Goal: Communication & Community: Answer question/provide support

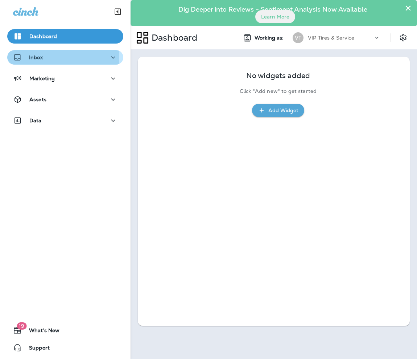
click at [41, 56] on p "Inbox" at bounding box center [36, 57] width 14 height 6
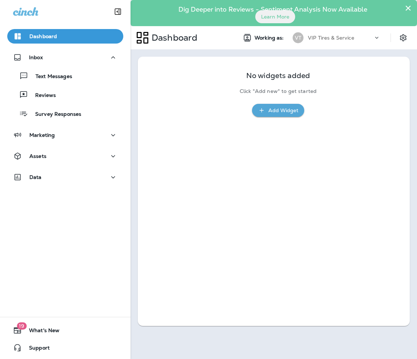
click at [53, 104] on div "Text Messages Reviews Survey Responses" at bounding box center [65, 93] width 116 height 57
click at [45, 100] on div "Reviews" at bounding box center [33, 94] width 46 height 11
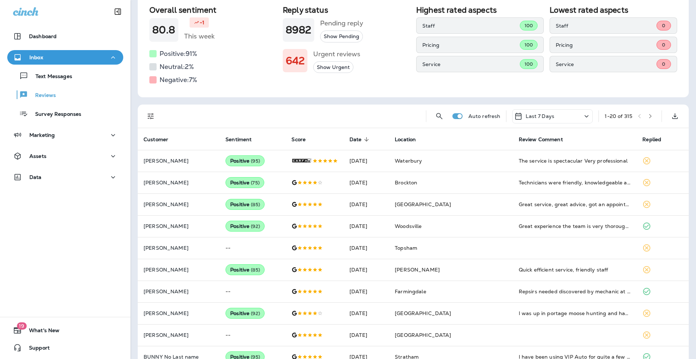
scroll to position [75, 0]
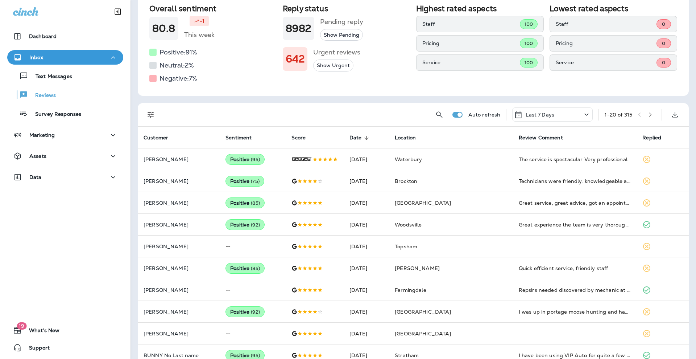
click at [149, 115] on icon "Filters" at bounding box center [150, 114] width 9 height 9
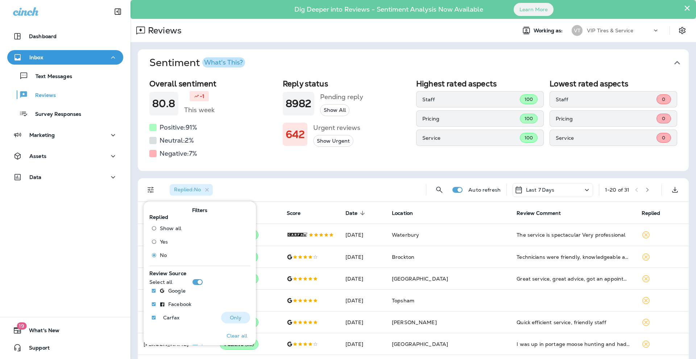
click at [227, 312] on button "Only" at bounding box center [235, 317] width 29 height 12
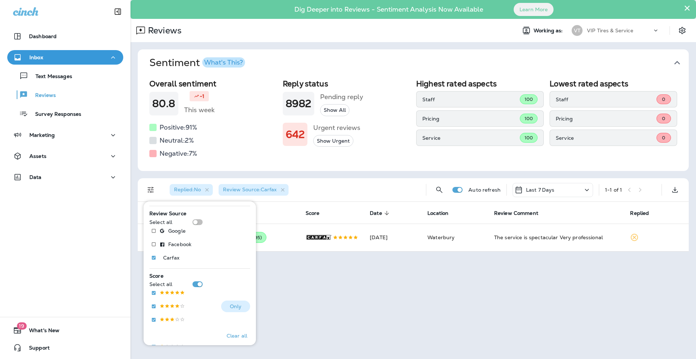
scroll to position [87, 0]
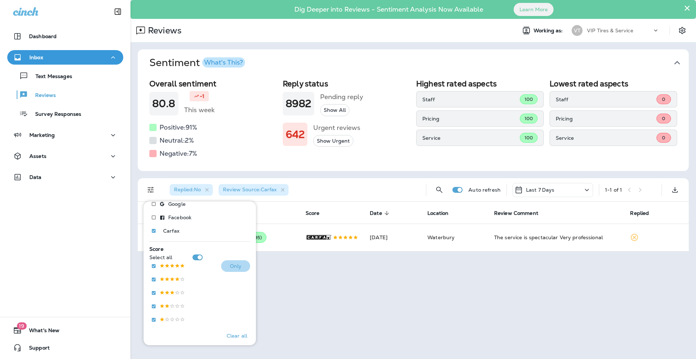
click at [236, 264] on p "Only" at bounding box center [236, 266] width 12 height 6
click at [347, 191] on div "Replied : No Review Source : Carfax Score :" at bounding box center [292, 189] width 256 height 23
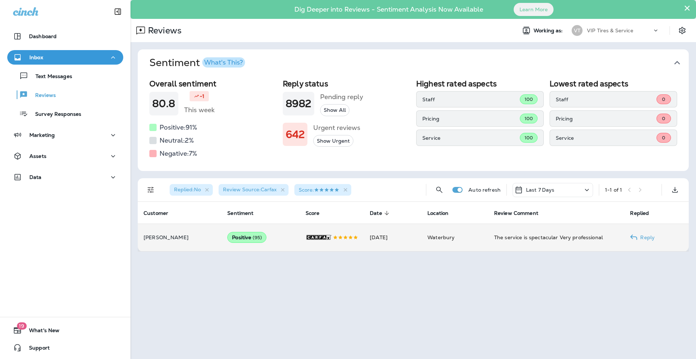
click at [300, 235] on td ".st0{fill-rule:evenodd;clip-rule:evenodd;fill:#FFFFFF;} .st1{fill-rule:evenodd;…" at bounding box center [332, 237] width 65 height 28
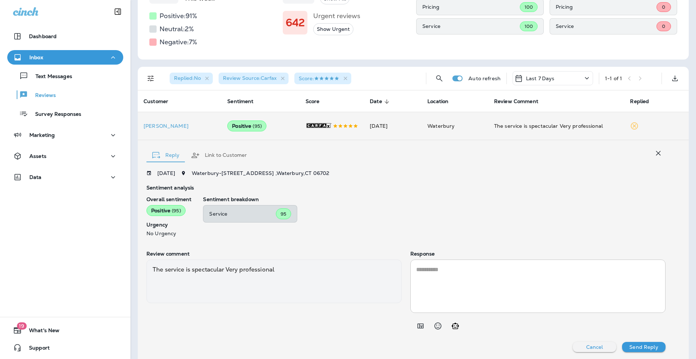
scroll to position [118, 0]
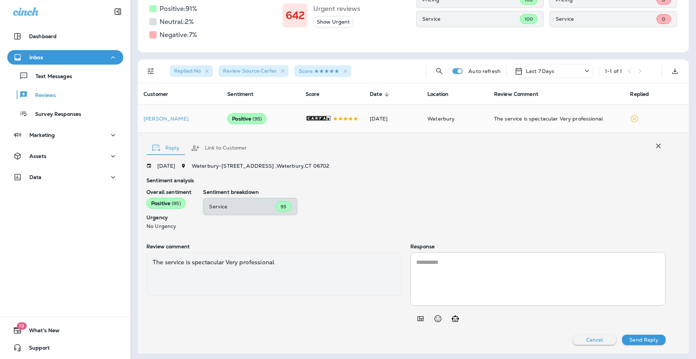
click at [347, 261] on textarea at bounding box center [538, 279] width 244 height 42
click at [347, 314] on icon "Add in a premade template" at bounding box center [420, 318] width 9 height 9
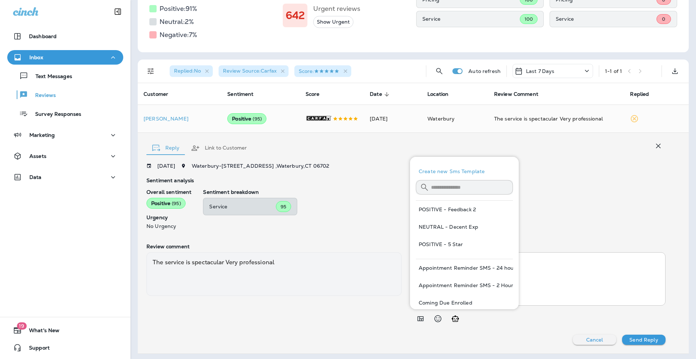
click at [347, 244] on button "POSITIVE - 5 Star" at bounding box center [464, 243] width 97 height 17
type textarea "**********"
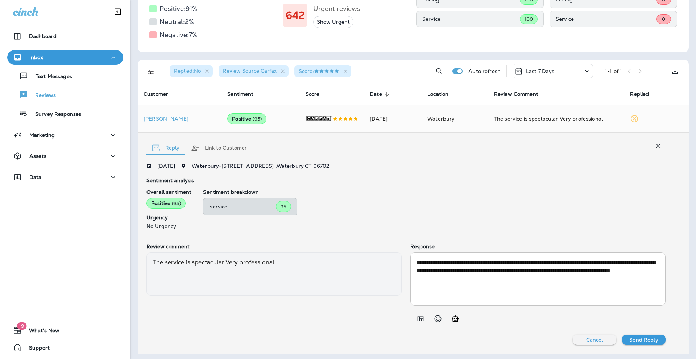
click at [347, 336] on p "Send Reply" at bounding box center [643, 339] width 29 height 6
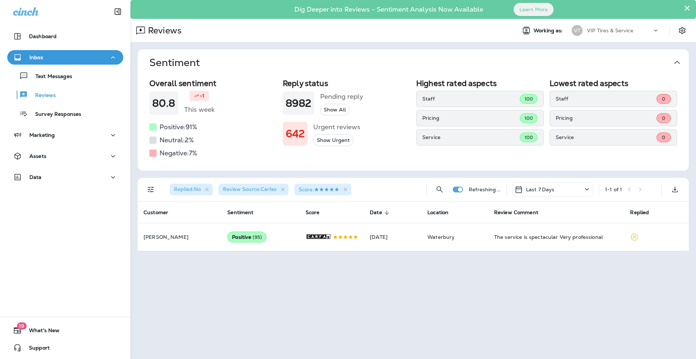
scroll to position [0, 0]
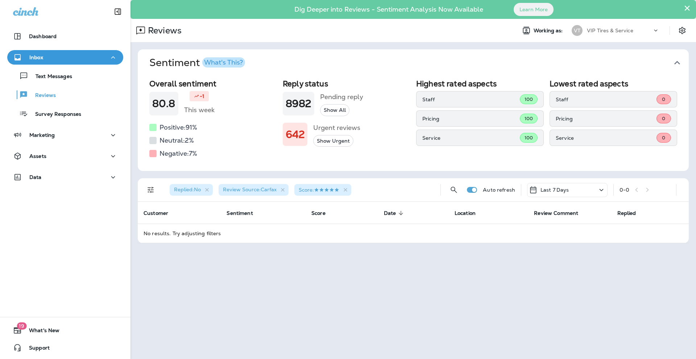
click at [212, 188] on div "Replied : No" at bounding box center [191, 190] width 43 height 12
click at [209, 189] on icon "button" at bounding box center [207, 190] width 4 height 4
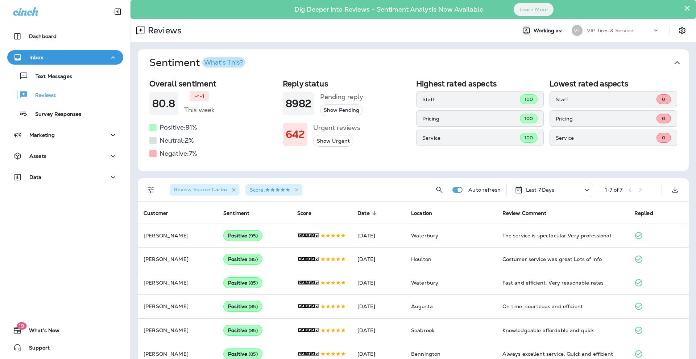
click at [233, 190] on icon "button" at bounding box center [234, 190] width 4 height 4
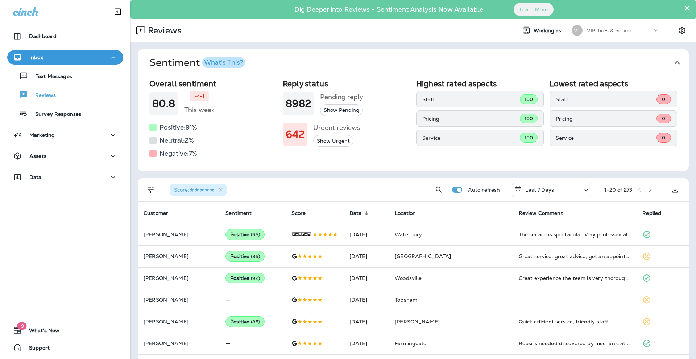
click at [266, 186] on div "Score :" at bounding box center [292, 189] width 256 height 23
click at [327, 145] on button "Show Urgent" at bounding box center [333, 141] width 40 height 12
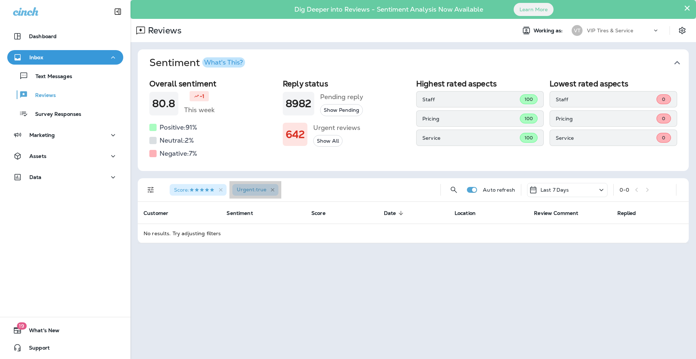
click at [276, 191] on icon "button" at bounding box center [273, 190] width 6 height 6
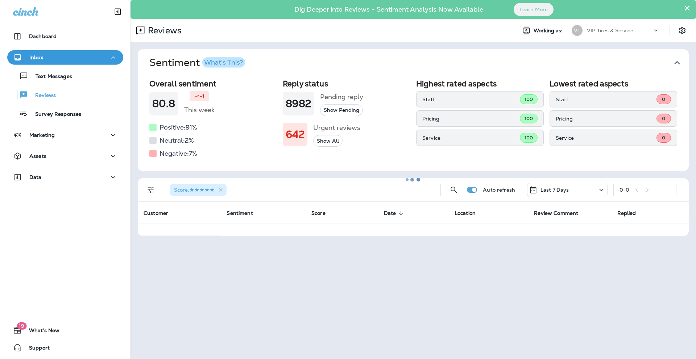
click at [309, 188] on div at bounding box center [413, 179] width 564 height 357
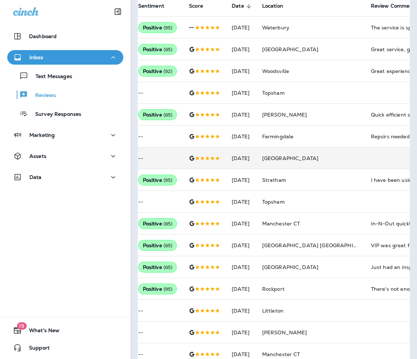
scroll to position [0, 73]
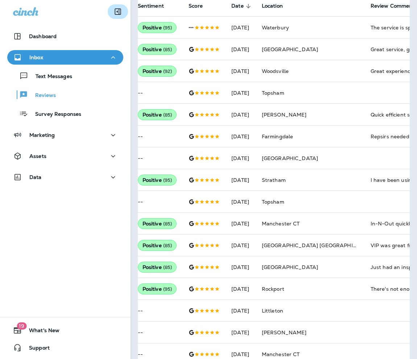
click at [116, 9] on icon "Collapse Sidebar" at bounding box center [118, 12] width 6 height 6
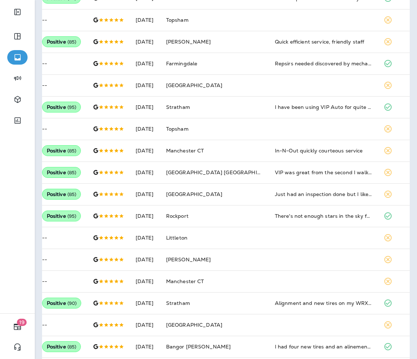
scroll to position [242, 0]
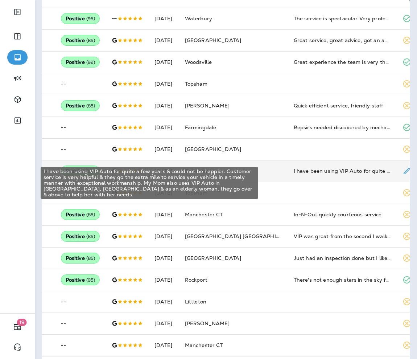
click at [294, 174] on div "I have been using VIP Auto for quite a few years & could not be happier. Custom…" at bounding box center [342, 170] width 97 height 7
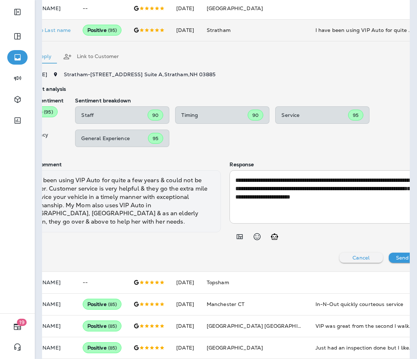
scroll to position [0, 0]
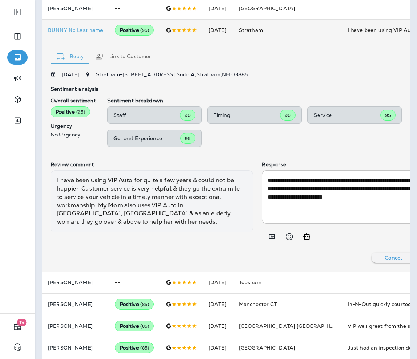
click at [186, 203] on div "I have been using VIP Auto for quite a few years & could not be happier. Custom…" at bounding box center [152, 201] width 202 height 62
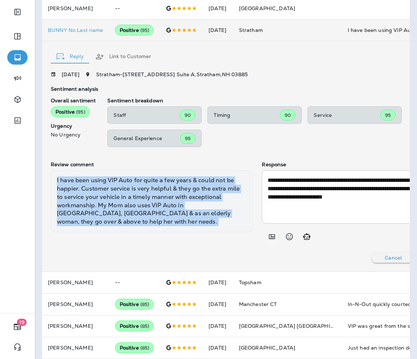
click at [186, 203] on div "I have been using VIP Auto for quite a few years & could not be happier. Custom…" at bounding box center [152, 201] width 202 height 62
copy div "I have been using VIP Auto for quite a few years & could not be happier. Custom…"
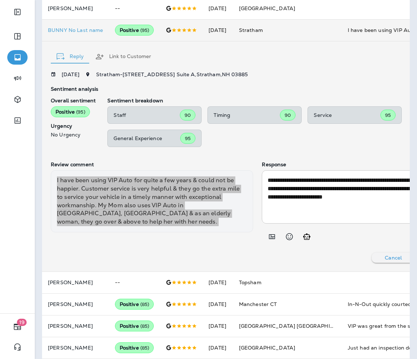
scroll to position [0, 54]
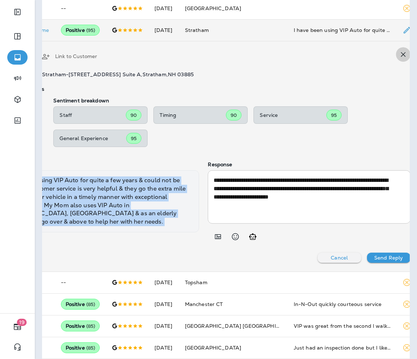
click at [347, 59] on icon "button" at bounding box center [403, 54] width 9 height 9
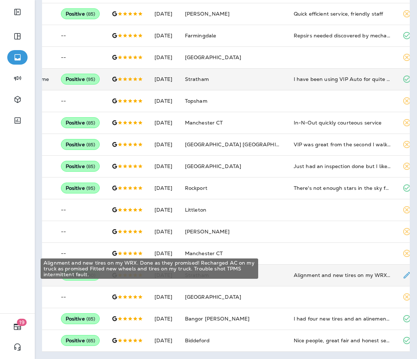
scroll to position [0, 0]
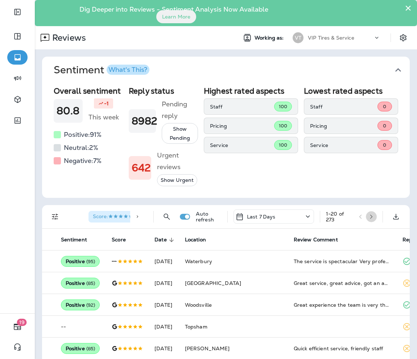
click at [347, 219] on icon "button" at bounding box center [371, 216] width 5 height 5
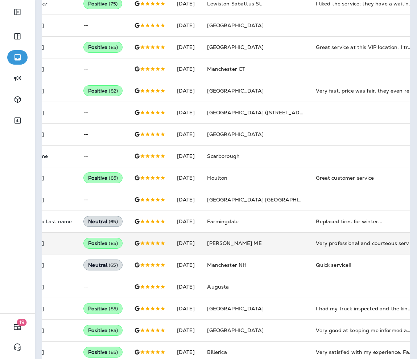
scroll to position [349, 0]
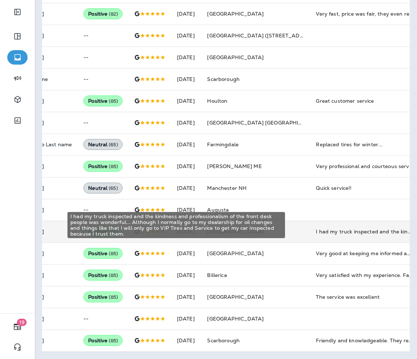
click at [316, 228] on div "I had my truck inspected and the kindness and professionalism of the front desk…" at bounding box center [364, 231] width 97 height 7
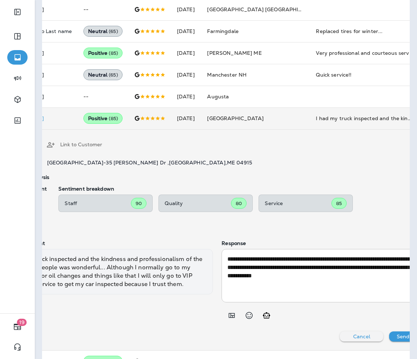
scroll to position [0, 0]
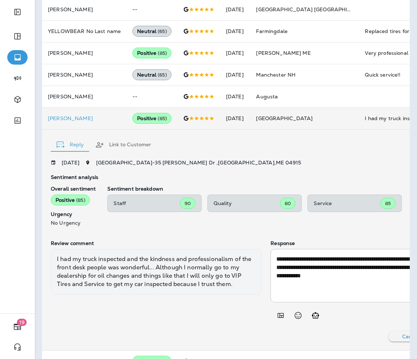
click at [147, 281] on div "I had my truck inspected and the kindness and professionalism of the front desk…" at bounding box center [156, 272] width 211 height 46
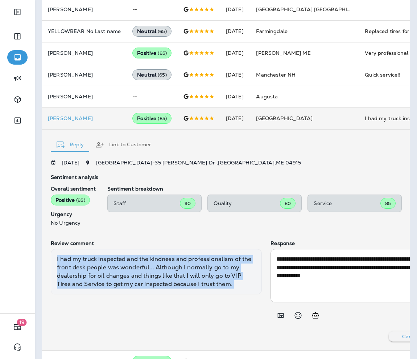
click at [147, 281] on div "I had my truck inspected and the kindness and professionalism of the front desk…" at bounding box center [156, 272] width 211 height 46
copy div "I had my truck inspected and the kindness and professionalism of the front desk…"
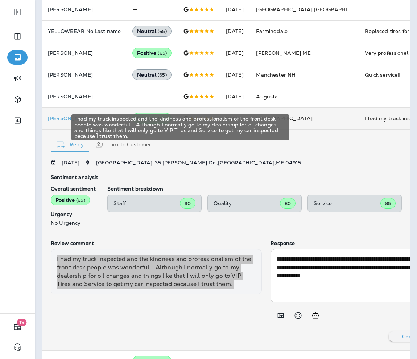
scroll to position [0, 76]
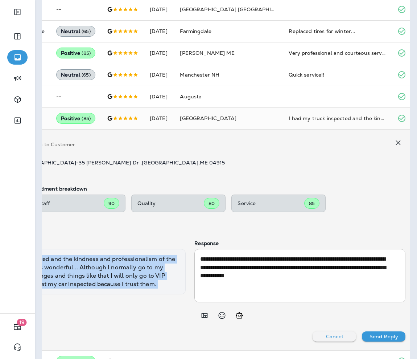
click at [347, 147] on icon "button" at bounding box center [398, 142] width 9 height 9
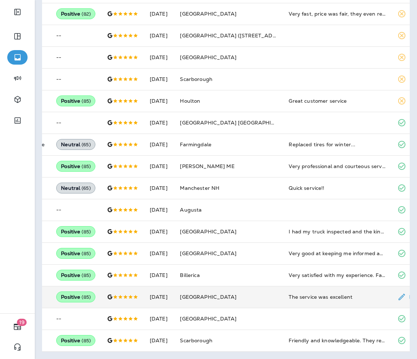
scroll to position [0, 0]
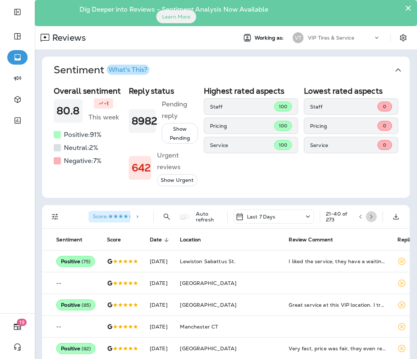
click at [347, 219] on icon "button" at bounding box center [371, 216] width 5 height 5
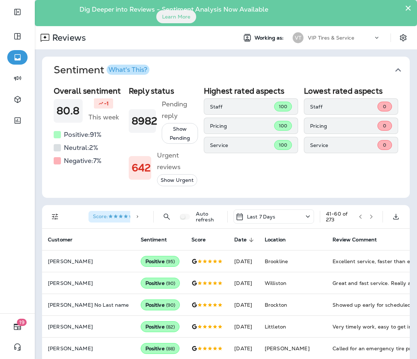
click at [347, 70] on icon "button" at bounding box center [398, 70] width 6 height 4
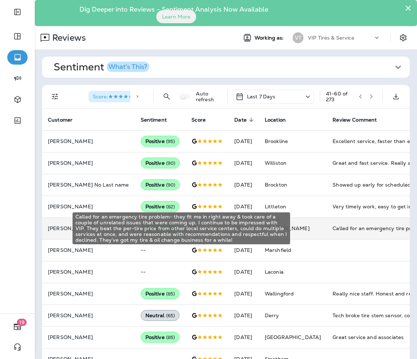
click at [332, 231] on div "Called for an emergency tire problem- they fit me in right away & took care of …" at bounding box center [380, 227] width 97 height 7
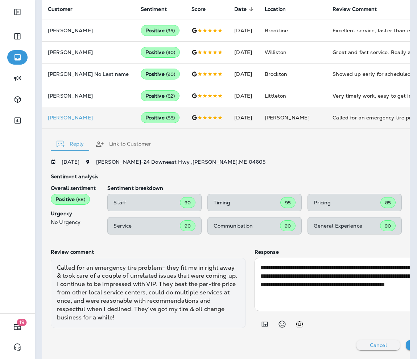
scroll to position [110, 0]
click at [191, 279] on div "Called for an emergency tire problem- they fit me in right away & took care of …" at bounding box center [148, 292] width 195 height 70
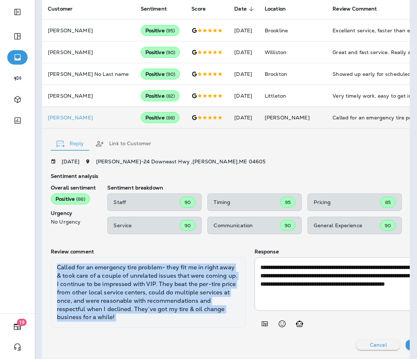
click at [191, 279] on div "Called for an emergency tire problem- they fit me in right away & took care of …" at bounding box center [148, 292] width 195 height 70
copy div "Called for an emergency tire problem- they fit me in right away & took care of …"
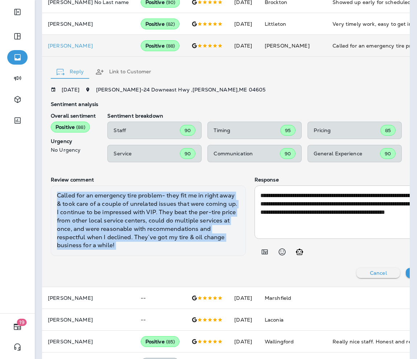
scroll to position [183, 0]
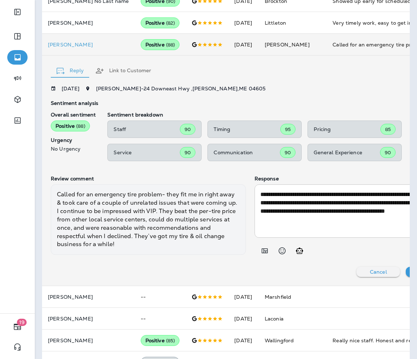
click at [137, 272] on div "Cancel Send Reply" at bounding box center [250, 272] width 398 height 10
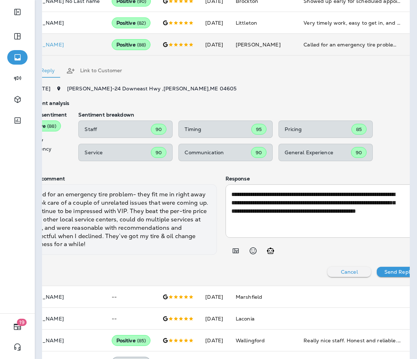
scroll to position [0, 32]
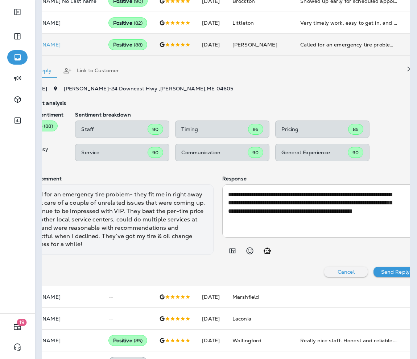
click at [347, 71] on icon "button" at bounding box center [409, 69] width 9 height 9
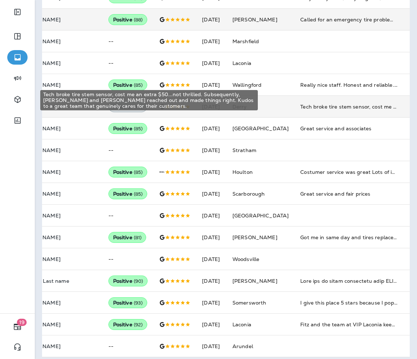
scroll to position [220, 0]
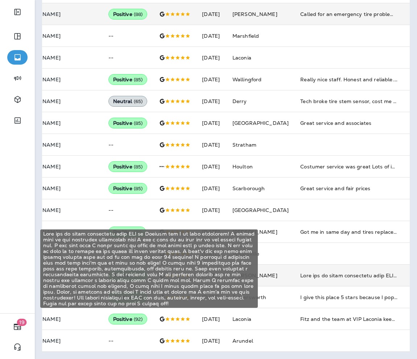
click at [300, 272] on div "This was my first experience with VIP in Sanford and I am very impressed! I cal…" at bounding box center [348, 275] width 97 height 7
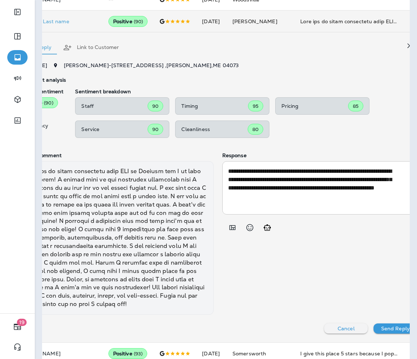
scroll to position [0, 0]
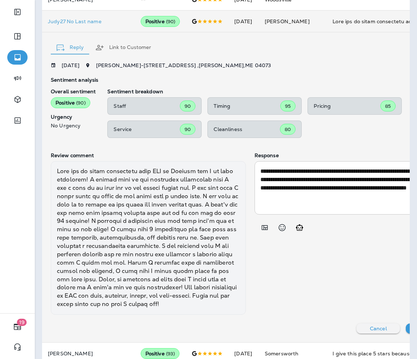
click at [139, 230] on div at bounding box center [148, 237] width 195 height 153
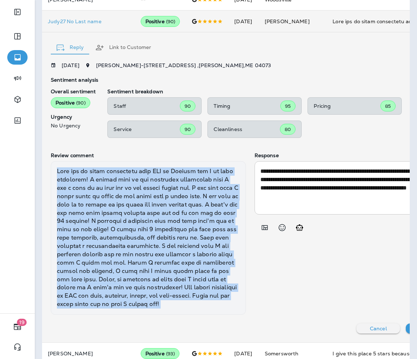
click at [139, 230] on div at bounding box center [148, 237] width 195 height 153
copy div "This was my first experience with VIP in [GEOGRAPHIC_DATA] and I am very impres…"
click at [142, 236] on div at bounding box center [148, 237] width 195 height 153
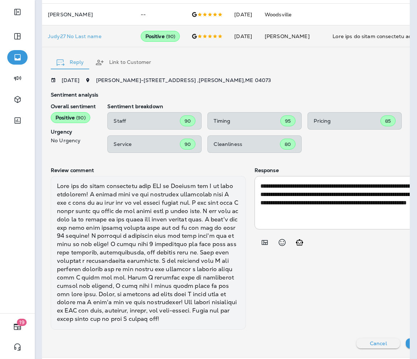
scroll to position [450, 0]
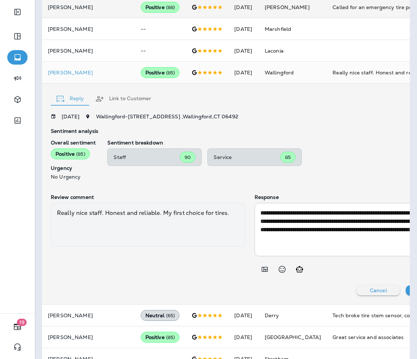
scroll to position [263, 0]
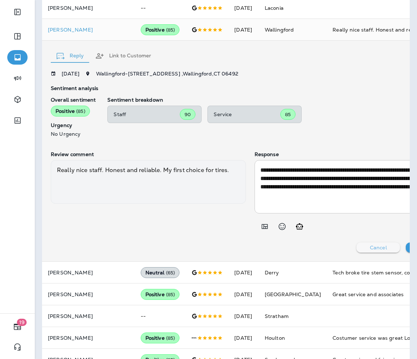
click at [347, 243] on button "Cancel" at bounding box center [378, 247] width 44 height 10
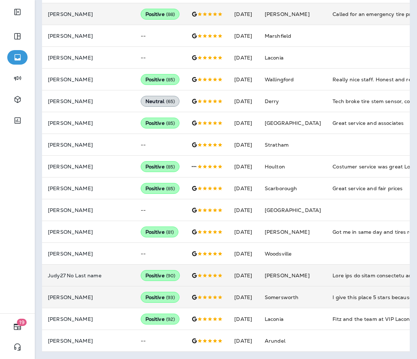
scroll to position [0, 0]
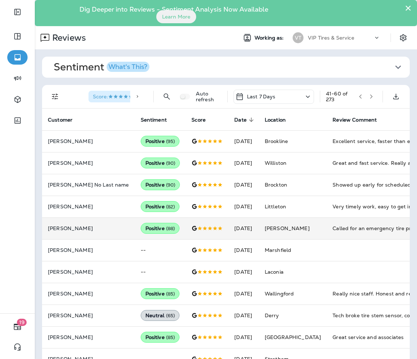
click at [347, 98] on button "button" at bounding box center [371, 96] width 11 height 11
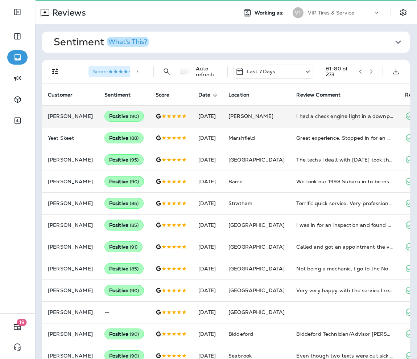
scroll to position [25, 0]
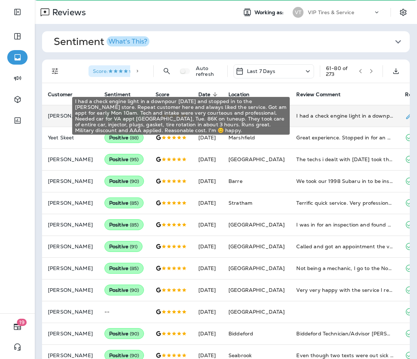
click at [347, 114] on div "I had a check engine light in a downpour [DATE] and stopped in to the [PERSON_N…" at bounding box center [344, 115] width 97 height 7
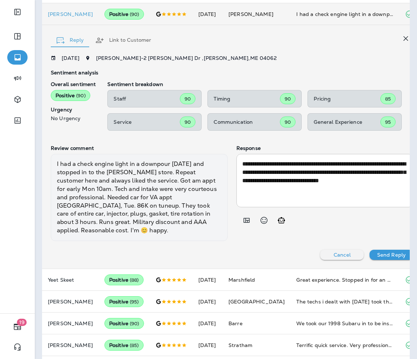
scroll to position [127, 0]
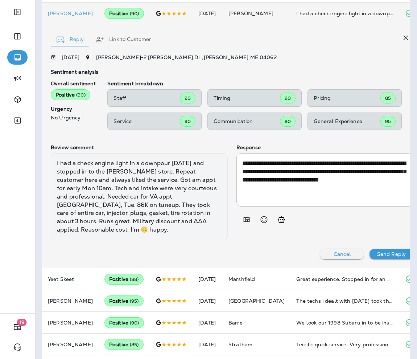
click at [134, 215] on div "I had a check engine light in a downpour [DATE] and stopped in to the [PERSON_N…" at bounding box center [139, 196] width 177 height 87
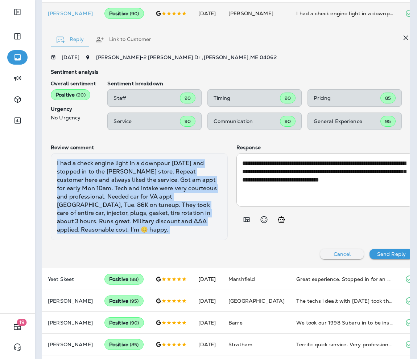
click at [134, 215] on div "I had a check engine light in a downpour [DATE] and stopped in to the [PERSON_N…" at bounding box center [139, 196] width 177 height 87
copy div "I had a check engine light in a downpour [DATE] and stopped in to the [PERSON_N…"
click at [143, 230] on div "I had a check engine light in a downpour [DATE] and stopped in to the [PERSON_N…" at bounding box center [139, 196] width 177 height 87
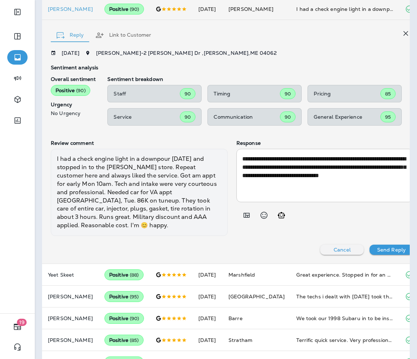
scroll to position [131, 0]
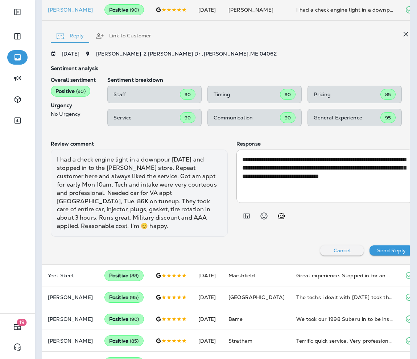
click at [347, 37] on icon "button" at bounding box center [405, 34] width 9 height 9
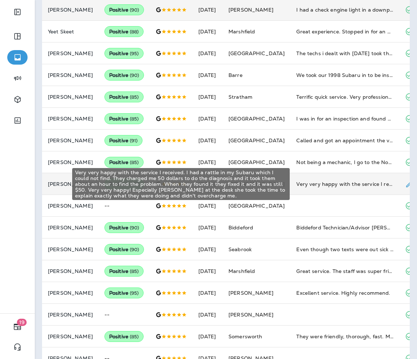
click at [332, 185] on div "Very very happy with the service I received. I had a rattle in my Subaru which …" at bounding box center [344, 183] width 97 height 7
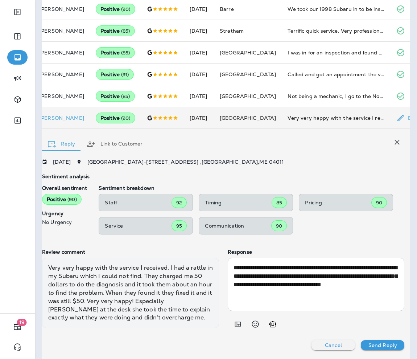
scroll to position [0, 8]
click at [347, 140] on icon "button" at bounding box center [397, 142] width 9 height 9
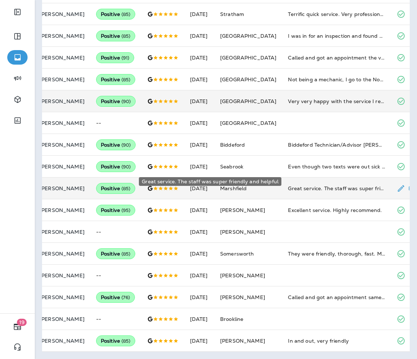
scroll to position [0, 0]
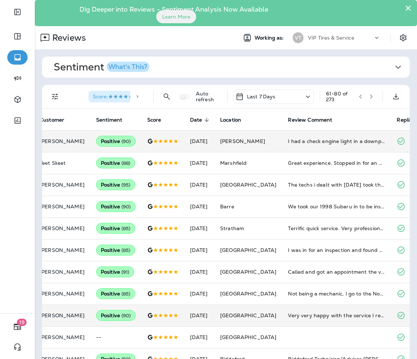
click at [347, 93] on button "button" at bounding box center [371, 96] width 11 height 11
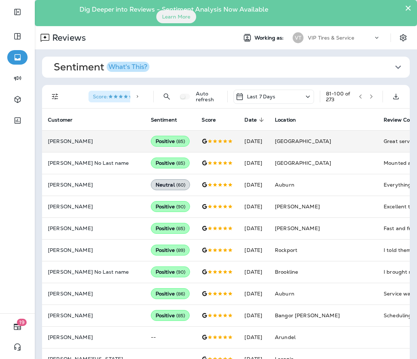
scroll to position [0, 61]
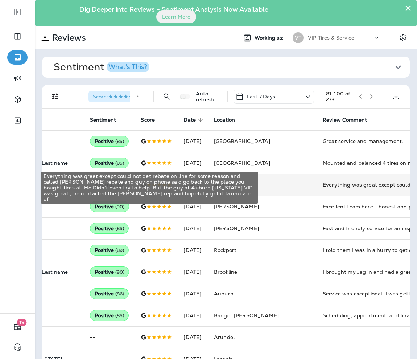
click at [323, 185] on div "Everything was great except could not get rebate on line for some reason and ca…" at bounding box center [371, 184] width 97 height 7
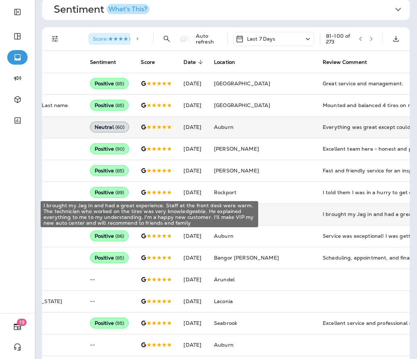
click at [325, 212] on div "I brought my Jag in and had a great experience. Staff at the front desk were wa…" at bounding box center [371, 213] width 97 height 7
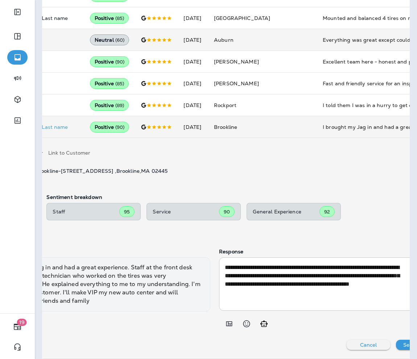
scroll to position [0, 0]
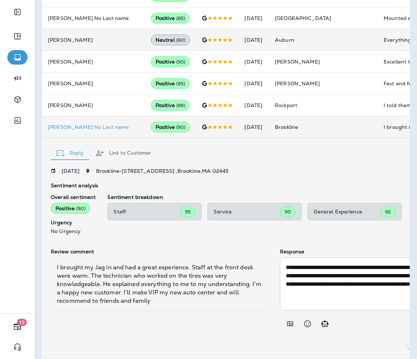
click at [172, 277] on div "I brought my Jag in and had a great experience. Staff at the front desk were wa…" at bounding box center [161, 284] width 220 height 54
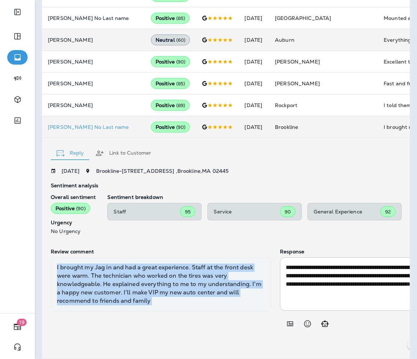
click at [172, 277] on div "I brought my Jag in and had a great experience. Staff at the front desk were wa…" at bounding box center [161, 284] width 220 height 54
copy div "I brought my Jag in and had a great experience. Staff at the front desk were wa…"
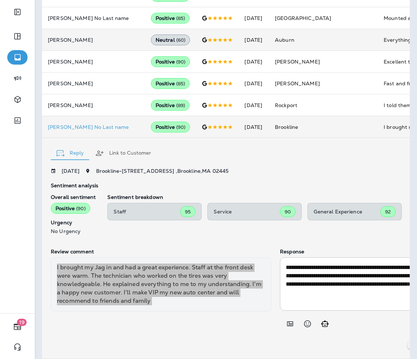
scroll to position [0, 61]
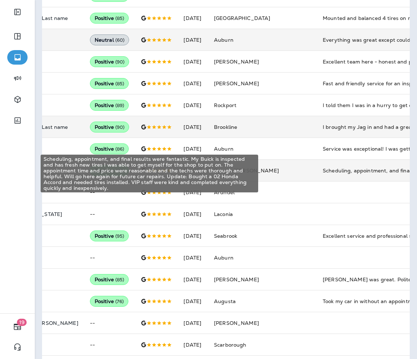
click at [323, 170] on div "Scheduling, appointment, and final results were fantastic. My Buick is inspecte…" at bounding box center [371, 170] width 97 height 7
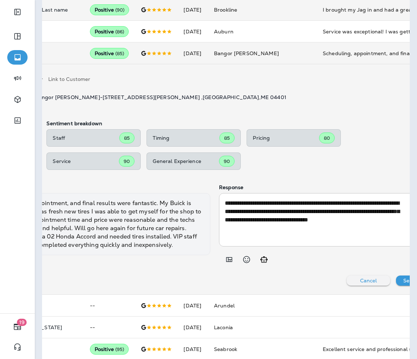
scroll to position [0, 0]
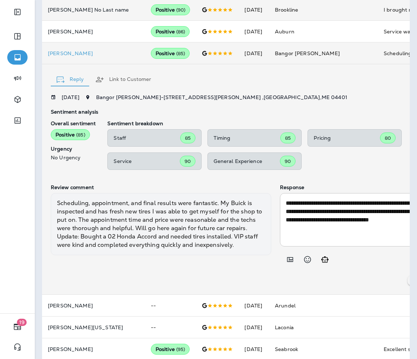
click at [100, 222] on div "Scheduling, appointment, and final results were fantastic. My Buick is inspecte…" at bounding box center [161, 224] width 220 height 62
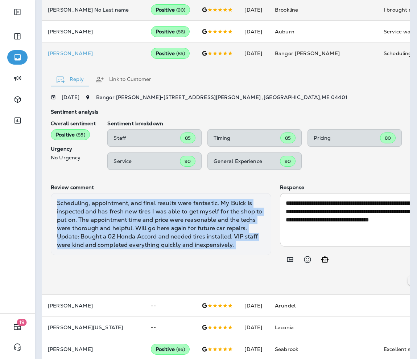
click at [100, 222] on div "Scheduling, appointment, and final results were fantastic. My Buick is inspecte…" at bounding box center [161, 224] width 220 height 62
copy div "Scheduling, appointment, and final results were fantastic. My Buick is inspecte…"
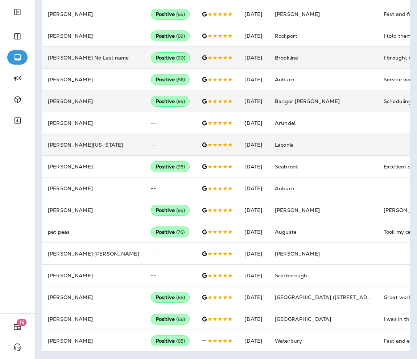
scroll to position [0, 0]
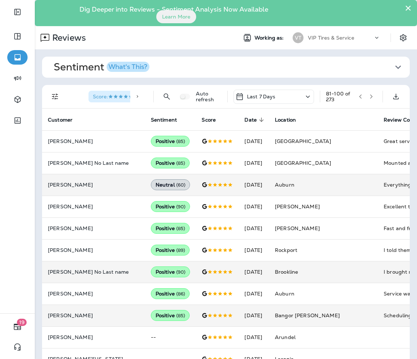
click at [347, 93] on button "button" at bounding box center [371, 96] width 11 height 11
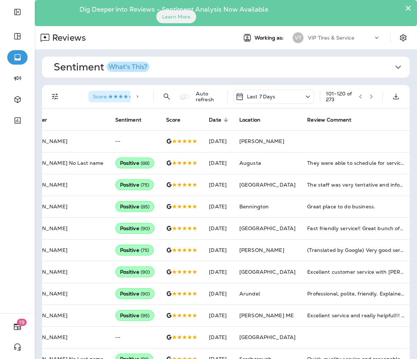
scroll to position [0, 36]
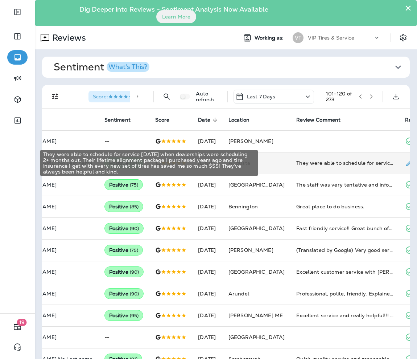
click at [296, 164] on div "They were able to schedule for service [DATE] when dealerships were scheduling …" at bounding box center [344, 162] width 97 height 7
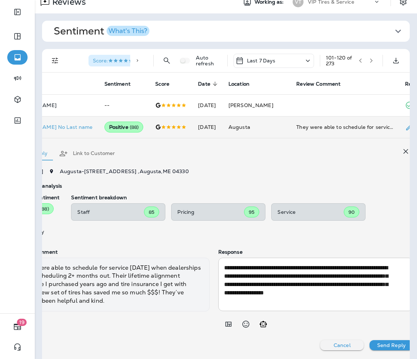
scroll to position [0, 0]
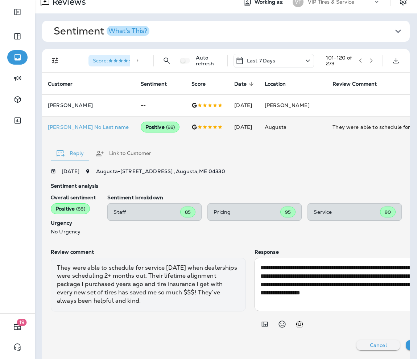
click at [177, 288] on div "They were able to schedule for service [DATE] when dealerships were scheduling …" at bounding box center [148, 284] width 195 height 54
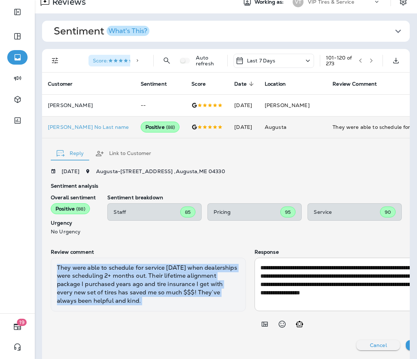
click at [177, 288] on div "They were able to schedule for service [DATE] when dealerships were scheduling …" at bounding box center [148, 284] width 195 height 54
copy div "They were able to schedule for service [DATE] when dealerships were scheduling …"
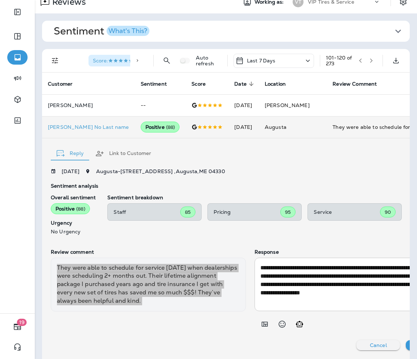
scroll to position [0, 36]
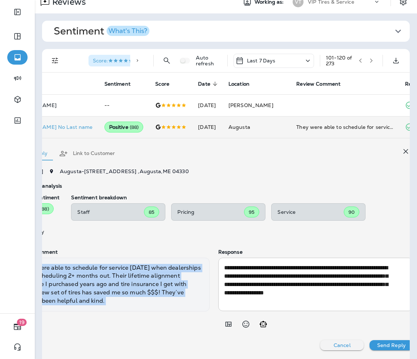
click at [347, 148] on icon "button" at bounding box center [405, 151] width 9 height 9
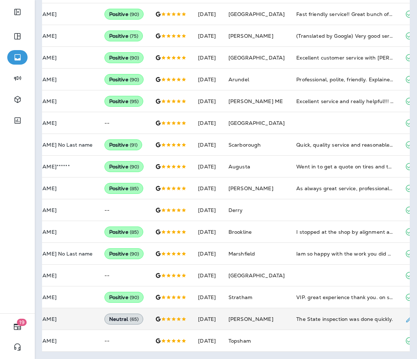
scroll to position [0, 0]
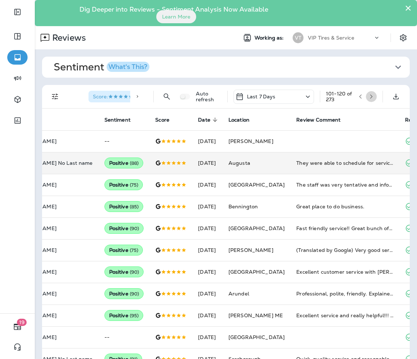
click at [347, 95] on icon "button" at bounding box center [371, 96] width 5 height 5
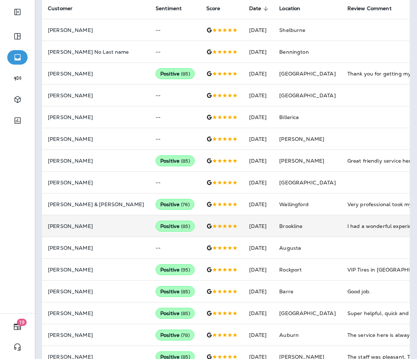
scroll to position [114, 0]
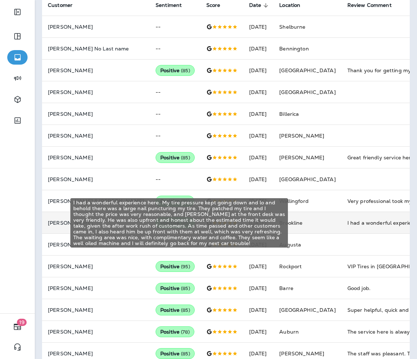
click at [347, 222] on div "I had a wonderful experience here. My tire pressure kept going down and lo and …" at bounding box center [395, 222] width 97 height 7
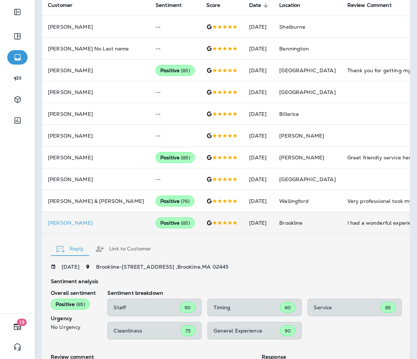
scroll to position [257, 0]
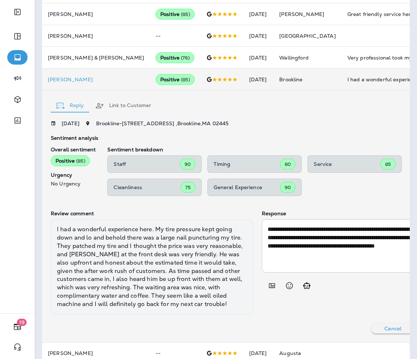
click at [111, 305] on div "I had a wonderful experience here. My tire pressure kept going down and lo and …" at bounding box center [152, 266] width 202 height 95
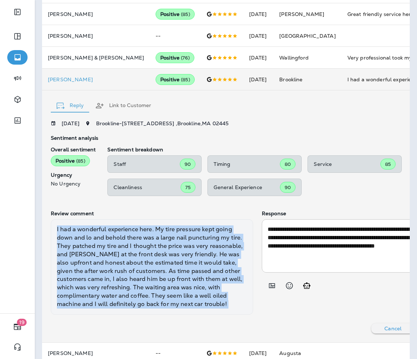
click at [111, 305] on div "I had a wonderful experience here. My tire pressure kept going down and lo and …" at bounding box center [152, 266] width 202 height 95
copy div "I had a wonderful experience here. My tire pressure kept going down and lo and …"
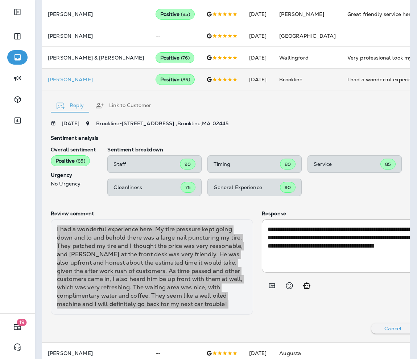
scroll to position [0, 30]
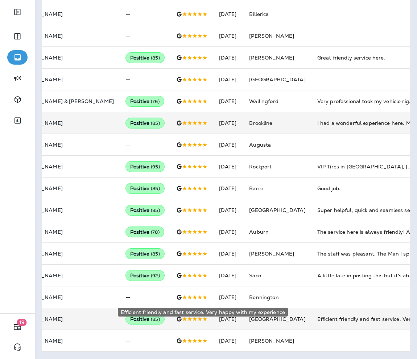
scroll to position [0, 0]
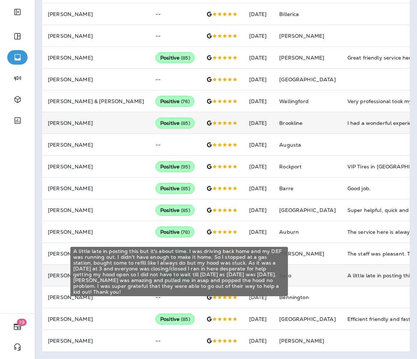
click at [347, 272] on div "A little late in posting this but it's about time. I was driving back home and …" at bounding box center [395, 275] width 97 height 7
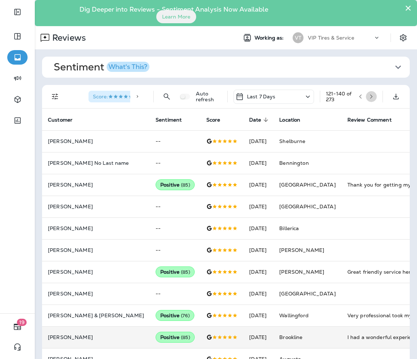
click at [347, 98] on icon "button" at bounding box center [371, 96] width 5 height 5
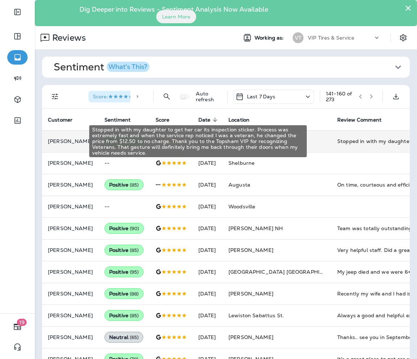
click at [337, 142] on div "Stopped in with my daughter to get her car its inspection sticker. Process was …" at bounding box center [385, 140] width 97 height 7
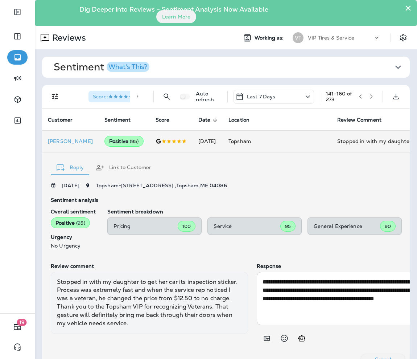
scroll to position [14, 0]
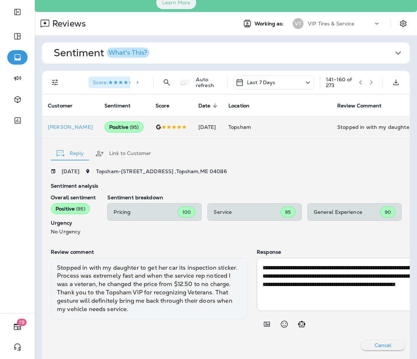
click at [146, 289] on div "Stopped in with my daughter to get her car its inspection sticker. Process was …" at bounding box center [149, 288] width 197 height 62
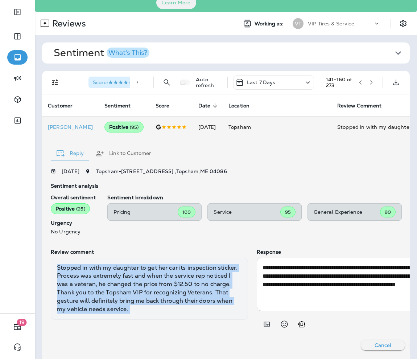
click at [146, 289] on div "Stopped in with my daughter to get her car its inspection sticker. Process was …" at bounding box center [149, 288] width 197 height 62
copy div "Stopped in with my daughter to get her car its inspection sticker. Process was …"
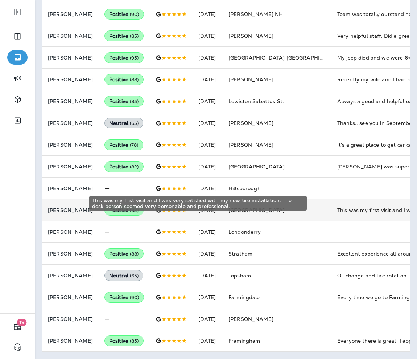
scroll to position [0, 15]
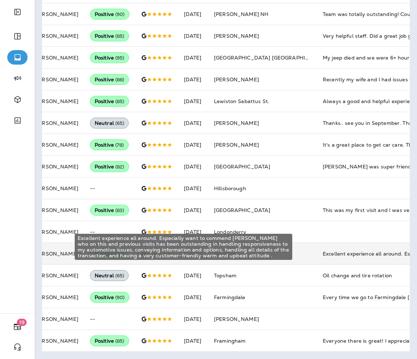
click at [325, 250] on div "Excellent experience all around. Especially want to commend [PERSON_NAME] who o…" at bounding box center [371, 253] width 97 height 7
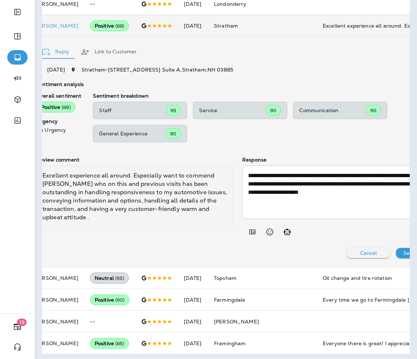
scroll to position [0, 0]
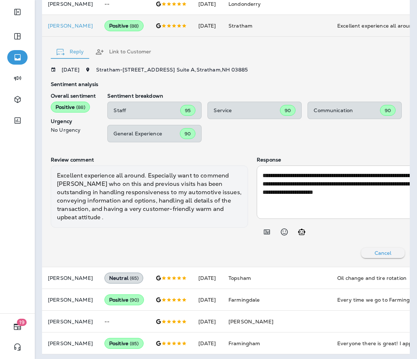
click at [115, 192] on div "Excellent experience all around. Especially want to commend [PERSON_NAME] who o…" at bounding box center [149, 196] width 197 height 62
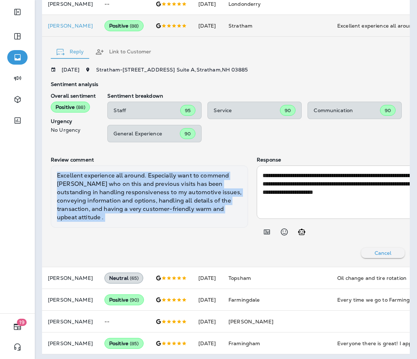
click at [115, 192] on div "Excellent experience all around. Especially want to commend [PERSON_NAME] who o…" at bounding box center [149, 196] width 197 height 62
click at [119, 210] on div "Excellent experience all around. Especially want to commend [PERSON_NAME] who o…" at bounding box center [149, 196] width 197 height 62
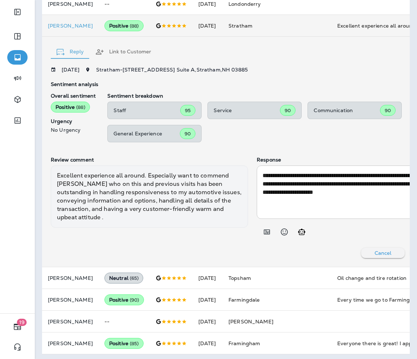
click at [347, 254] on p "Cancel" at bounding box center [383, 253] width 17 height 6
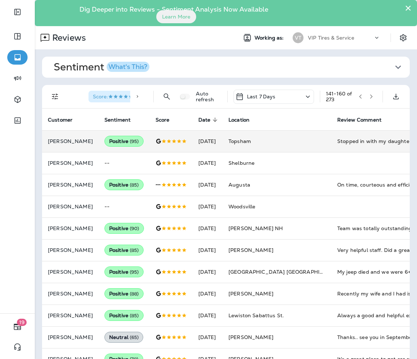
click at [347, 98] on icon "button" at bounding box center [371, 96] width 5 height 5
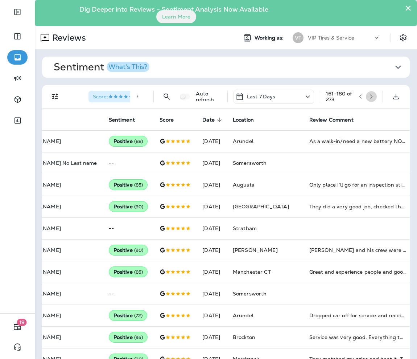
click at [347, 95] on icon "button" at bounding box center [371, 96] width 5 height 5
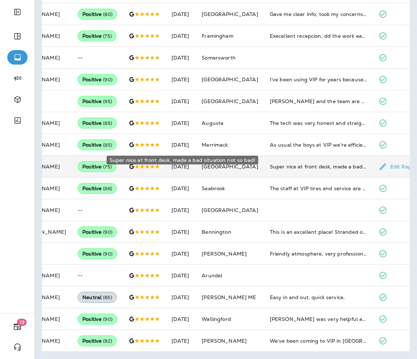
scroll to position [220, 0]
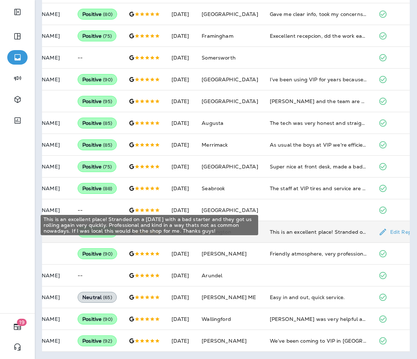
click at [283, 228] on div "This is an excellent place! Stranded on a [DATE] with a bad starter and they go…" at bounding box center [318, 231] width 97 height 7
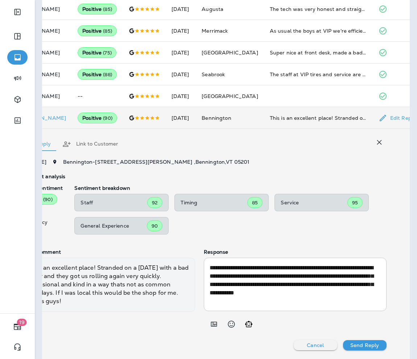
scroll to position [0, 0]
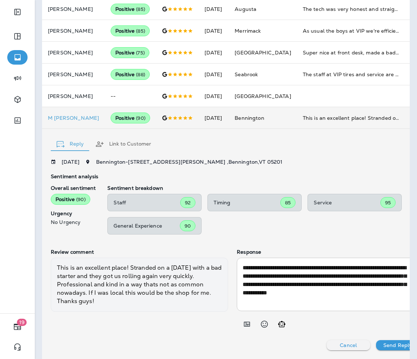
click at [111, 290] on div "This is an excellent place! Stranded on a [DATE] with a bad starter and they go…" at bounding box center [139, 284] width 177 height 54
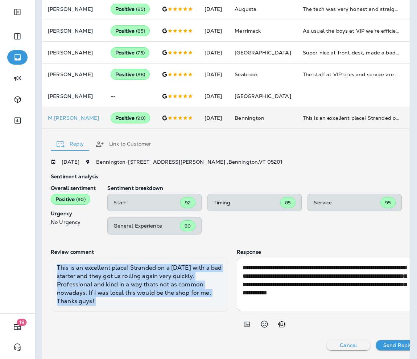
click at [111, 290] on div "This is an excellent place! Stranded on a [DATE] with a bad starter and they go…" at bounding box center [139, 284] width 177 height 54
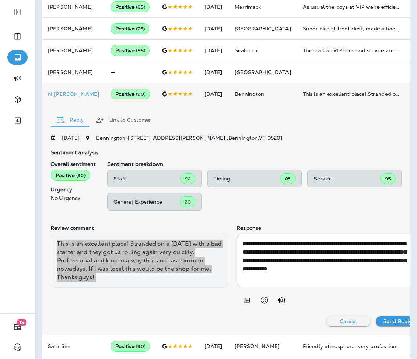
scroll to position [0, 45]
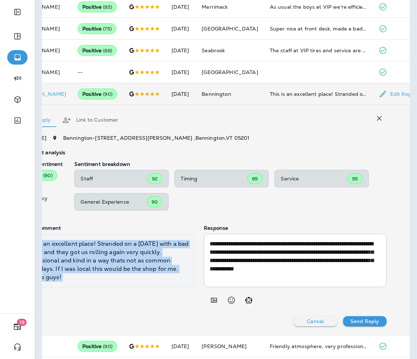
click at [347, 116] on icon "button" at bounding box center [379, 118] width 9 height 9
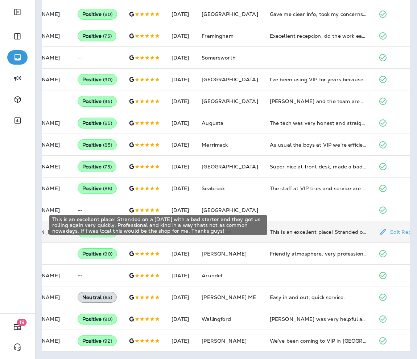
scroll to position [0, 36]
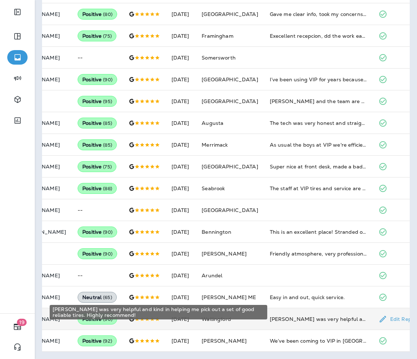
click at [291, 315] on div "[PERSON_NAME] was very helpful and kind in helping me pick out a set of good re…" at bounding box center [318, 318] width 97 height 7
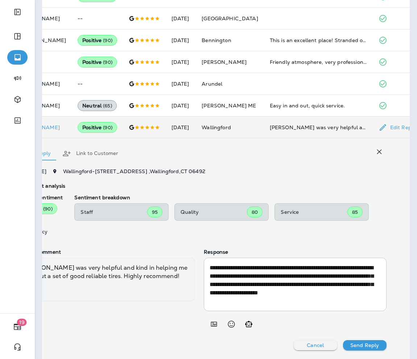
scroll to position [0, 0]
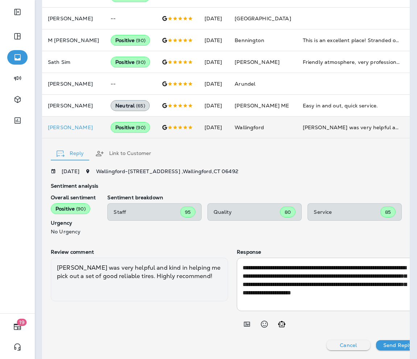
click at [121, 271] on div "[PERSON_NAME] was very helpful and kind in helping me pick out a set of good re…" at bounding box center [139, 279] width 177 height 44
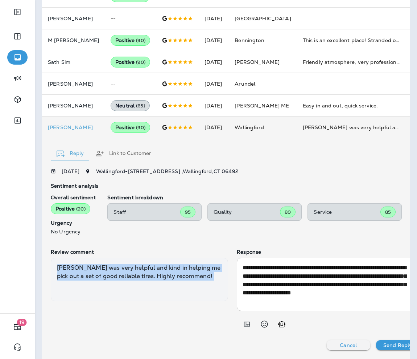
click at [121, 271] on div "[PERSON_NAME] was very helpful and kind in helping me pick out a set of good re…" at bounding box center [139, 279] width 177 height 44
click at [121, 279] on div "[PERSON_NAME] was very helpful and kind in helping me pick out a set of good re…" at bounding box center [139, 279] width 177 height 44
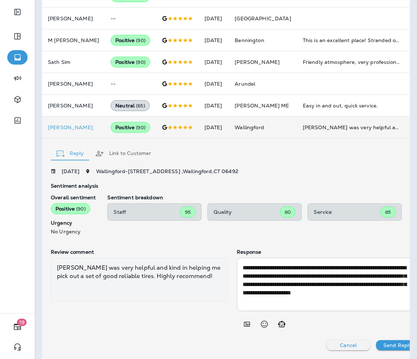
scroll to position [0, 45]
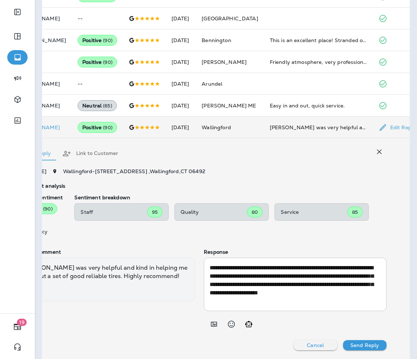
click at [347, 147] on icon "button" at bounding box center [379, 151] width 9 height 9
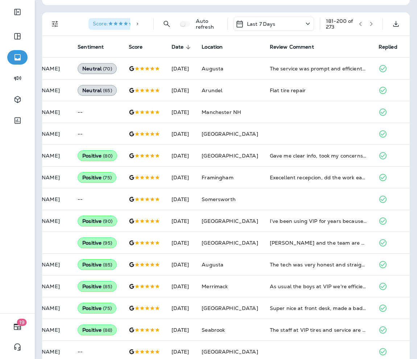
scroll to position [0, 0]
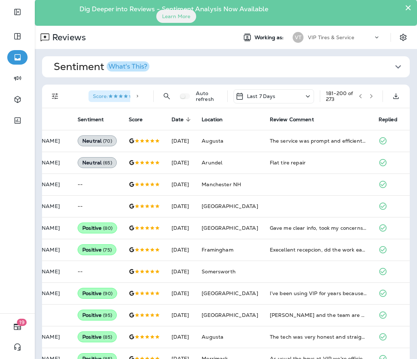
click at [347, 91] on button "button" at bounding box center [371, 96] width 11 height 11
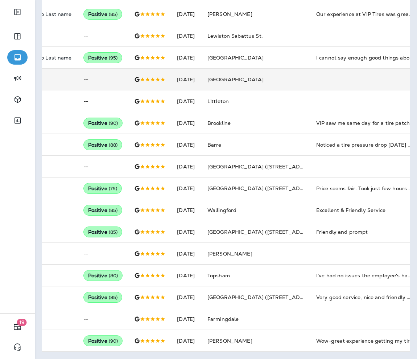
scroll to position [0, 0]
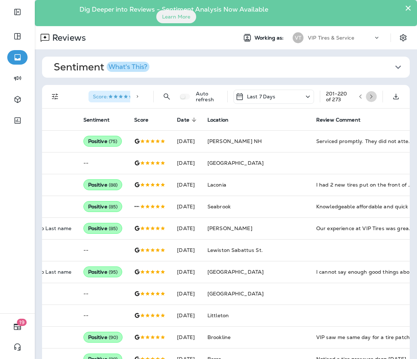
click at [347, 91] on button "button" at bounding box center [371, 96] width 11 height 11
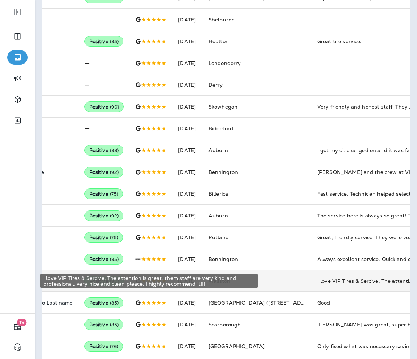
scroll to position [220, 0]
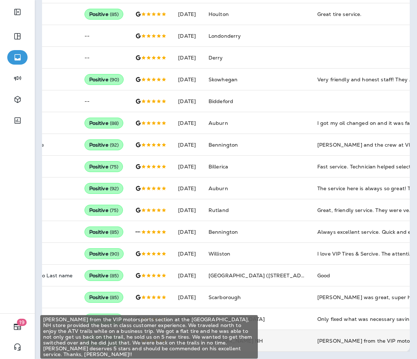
click at [317, 337] on div "[PERSON_NAME] from the VIP motorsports section at the [GEOGRAPHIC_DATA], NH sto…" at bounding box center [365, 340] width 97 height 7
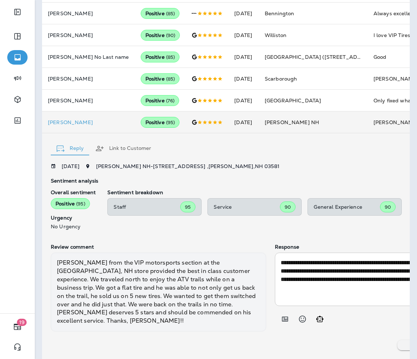
scroll to position [446, 0]
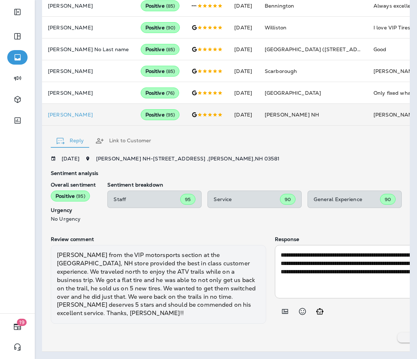
click at [111, 267] on div "[PERSON_NAME] from the VIP motorsports section at the [GEOGRAPHIC_DATA], NH sto…" at bounding box center [158, 284] width 215 height 79
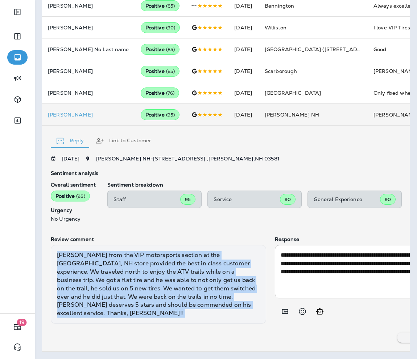
click at [111, 267] on div "[PERSON_NAME] from the VIP motorsports section at the [GEOGRAPHIC_DATA], NH sto…" at bounding box center [158, 284] width 215 height 79
click at [134, 269] on div "[PERSON_NAME] from the VIP motorsports section at the [GEOGRAPHIC_DATA], NH sto…" at bounding box center [158, 284] width 215 height 79
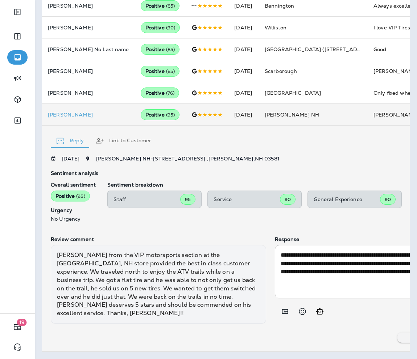
click at [347, 334] on p "Cancel" at bounding box center [418, 337] width 17 height 6
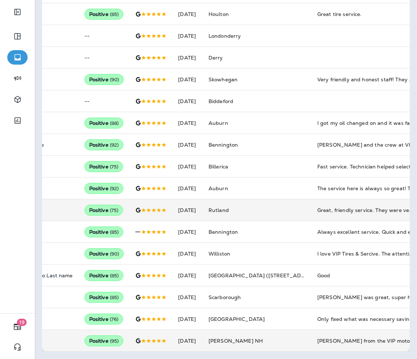
scroll to position [0, 0]
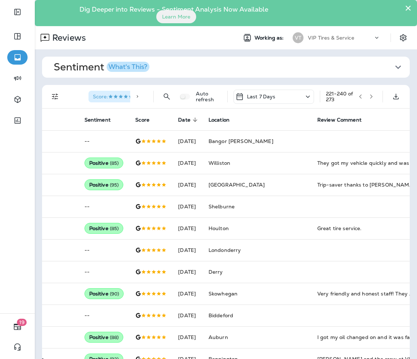
click at [347, 93] on button "button" at bounding box center [371, 96] width 11 height 11
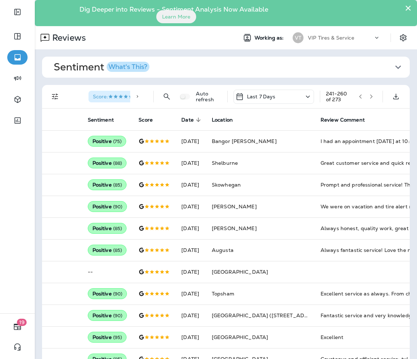
click at [347, 97] on icon "button" at bounding box center [371, 96] width 3 height 4
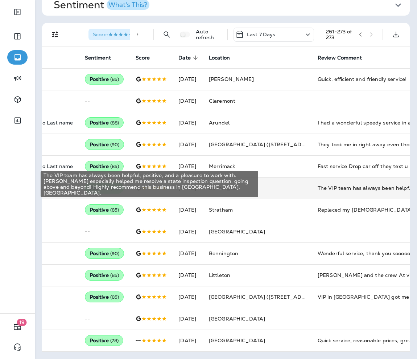
scroll to position [69, 0]
